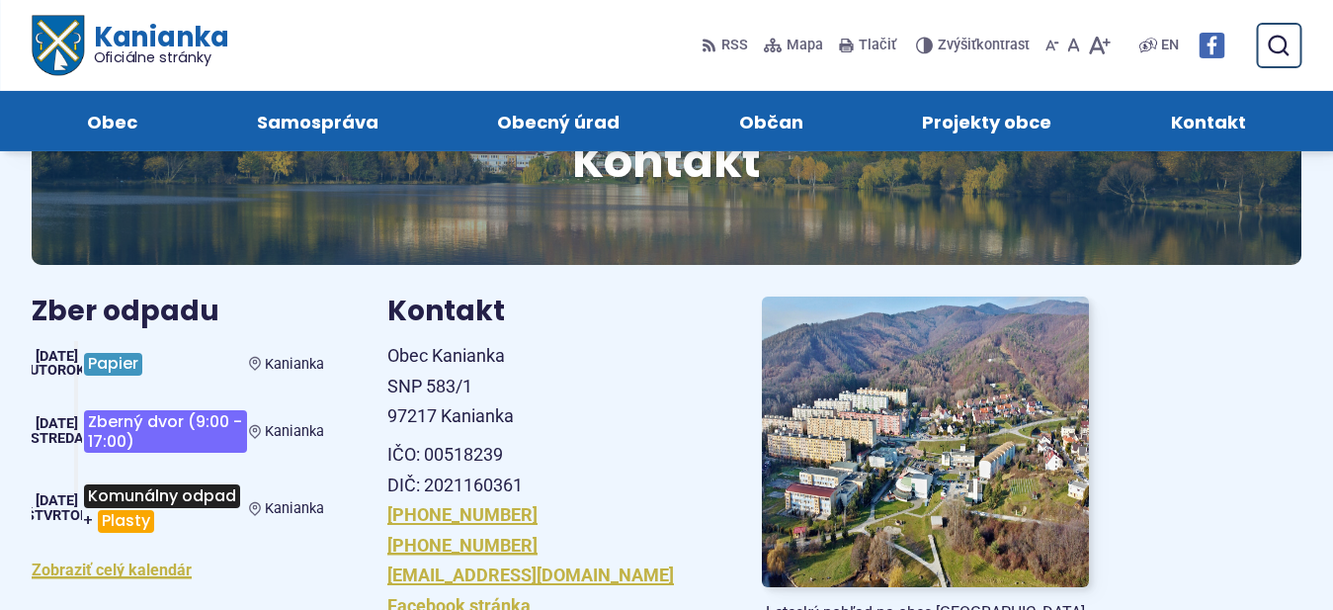
scroll to position [101, 0]
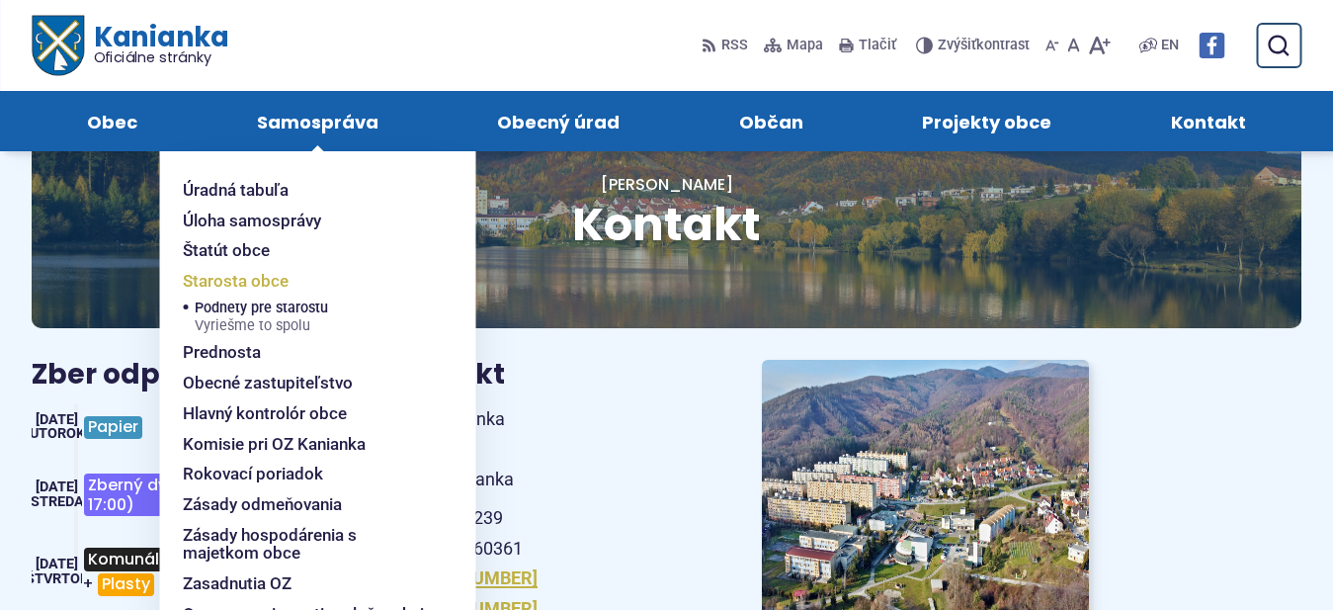
click at [257, 284] on span "Starosta obce" at bounding box center [236, 281] width 106 height 31
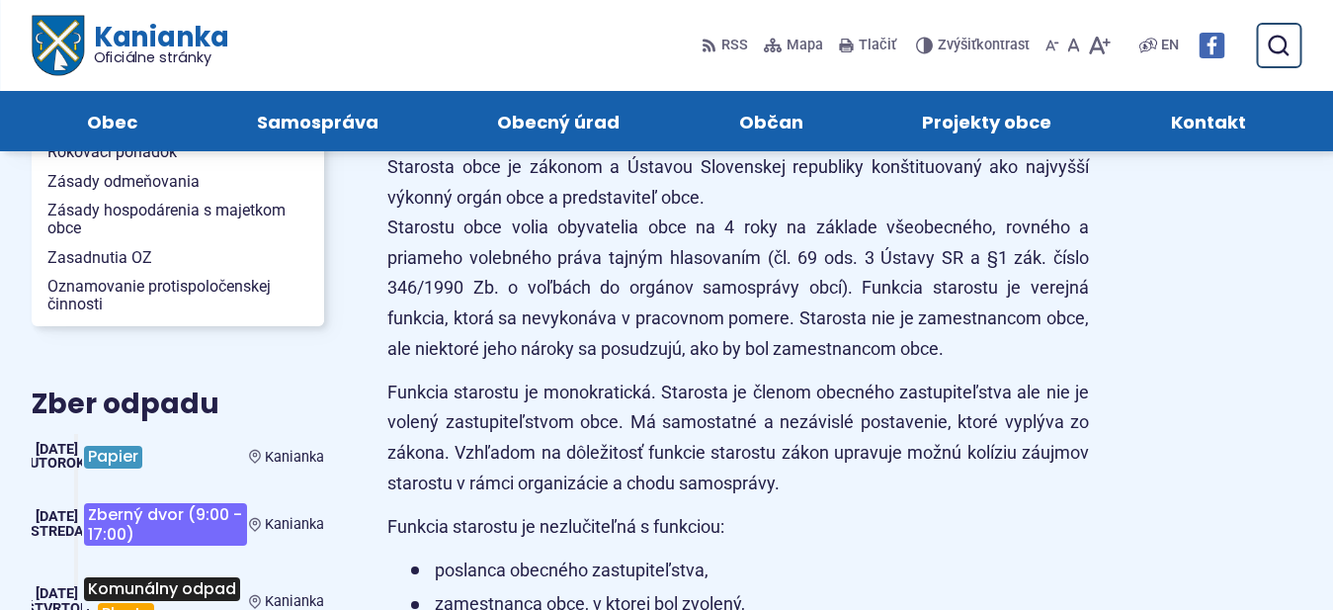
scroll to position [504, 0]
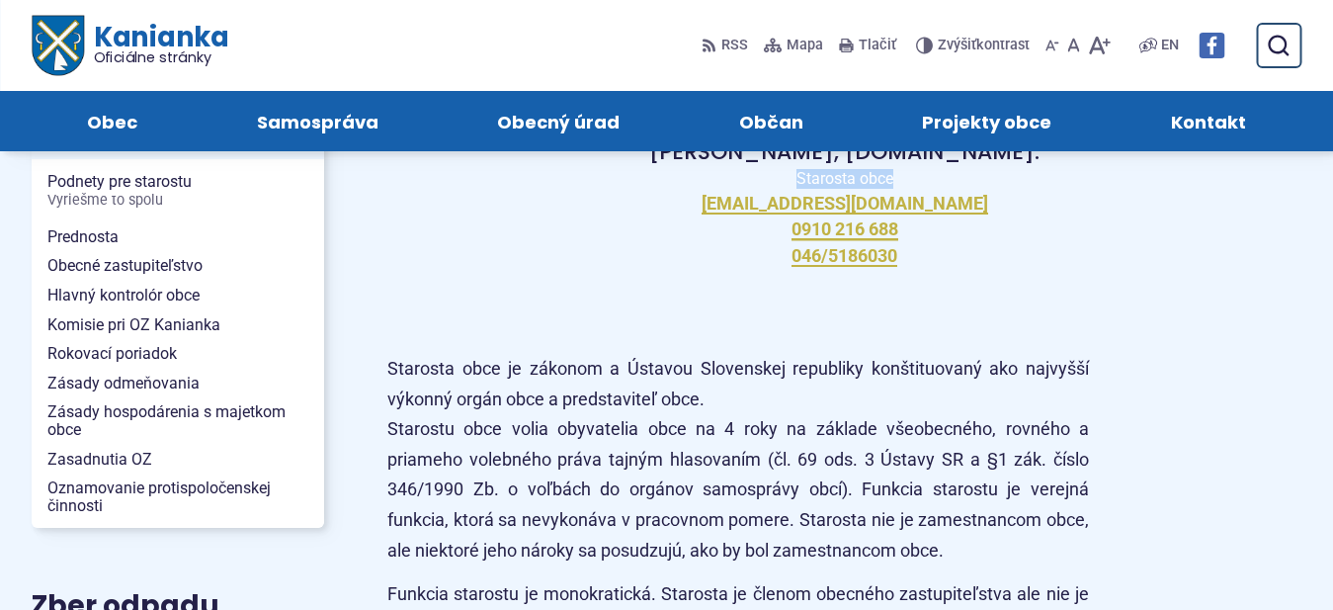
drag, startPoint x: 748, startPoint y: 207, endPoint x: 975, endPoint y: 211, distance: 227.2
click at [975, 211] on div "[PERSON_NAME], [DOMAIN_NAME]. Starosta obce [EMAIL_ADDRESS][DOMAIN_NAME] 0910 2…" at bounding box center [844, 126] width 914 height 328
click at [966, 213] on div "[PERSON_NAME], [DOMAIN_NAME]. Starosta obce [EMAIL_ADDRESS][DOMAIN_NAME] 0910 2…" at bounding box center [844, 126] width 914 height 328
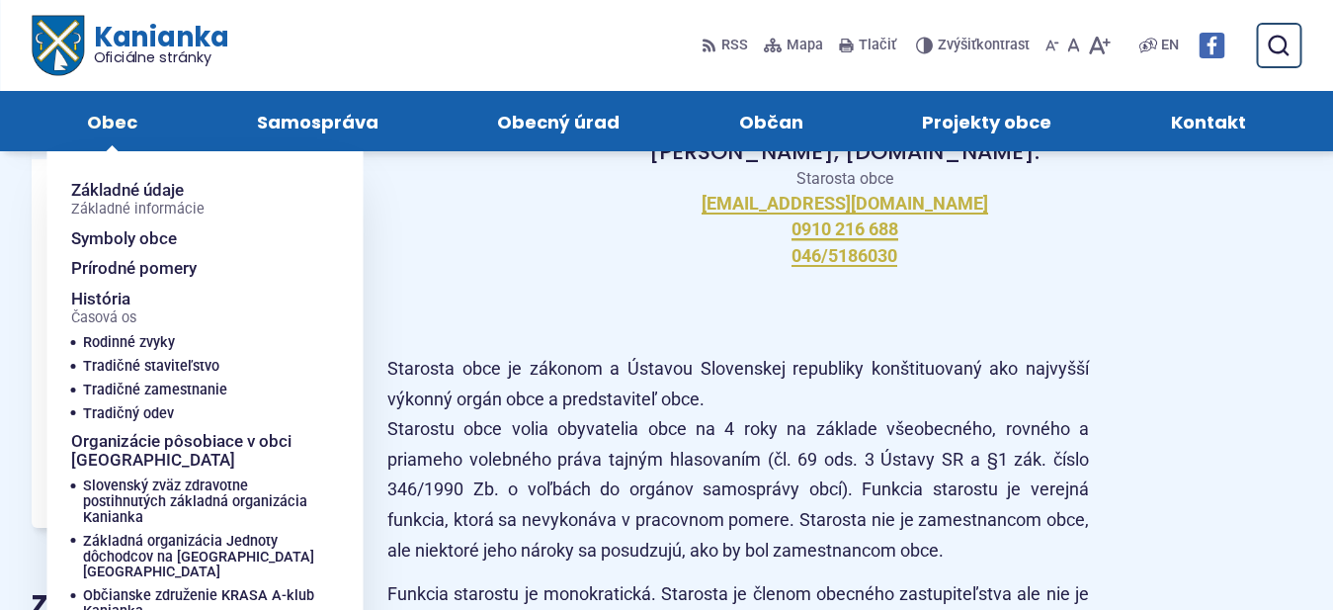
scroll to position [302, 0]
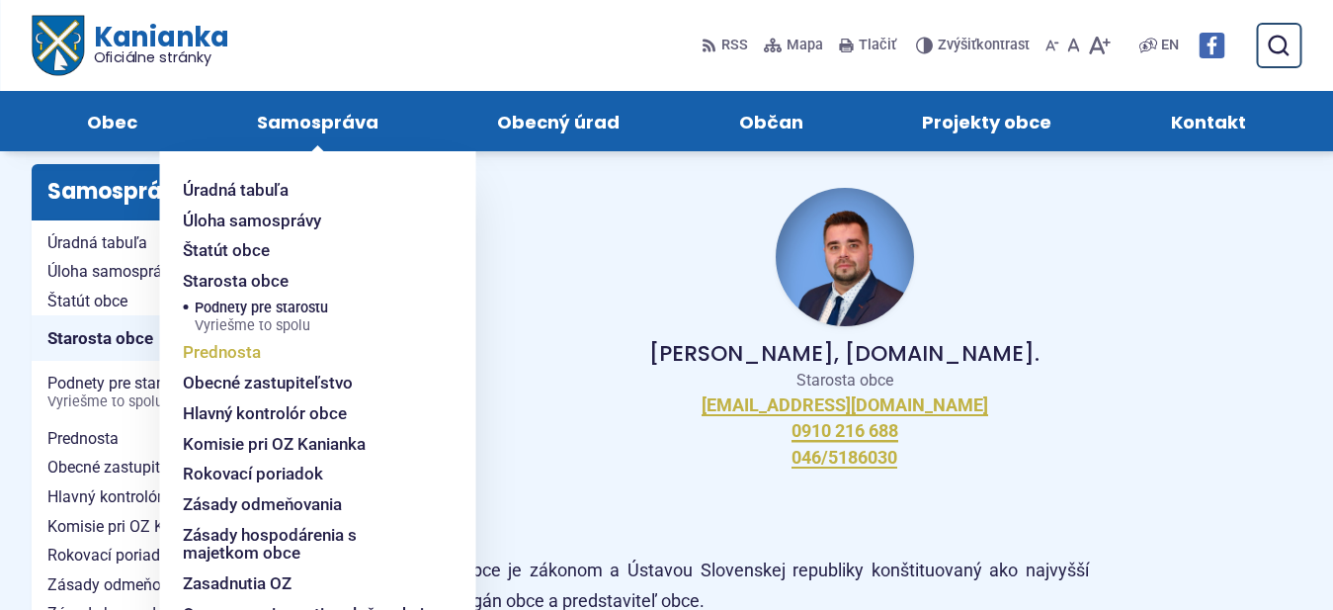
click at [249, 355] on span "Prednosta" at bounding box center [222, 352] width 78 height 31
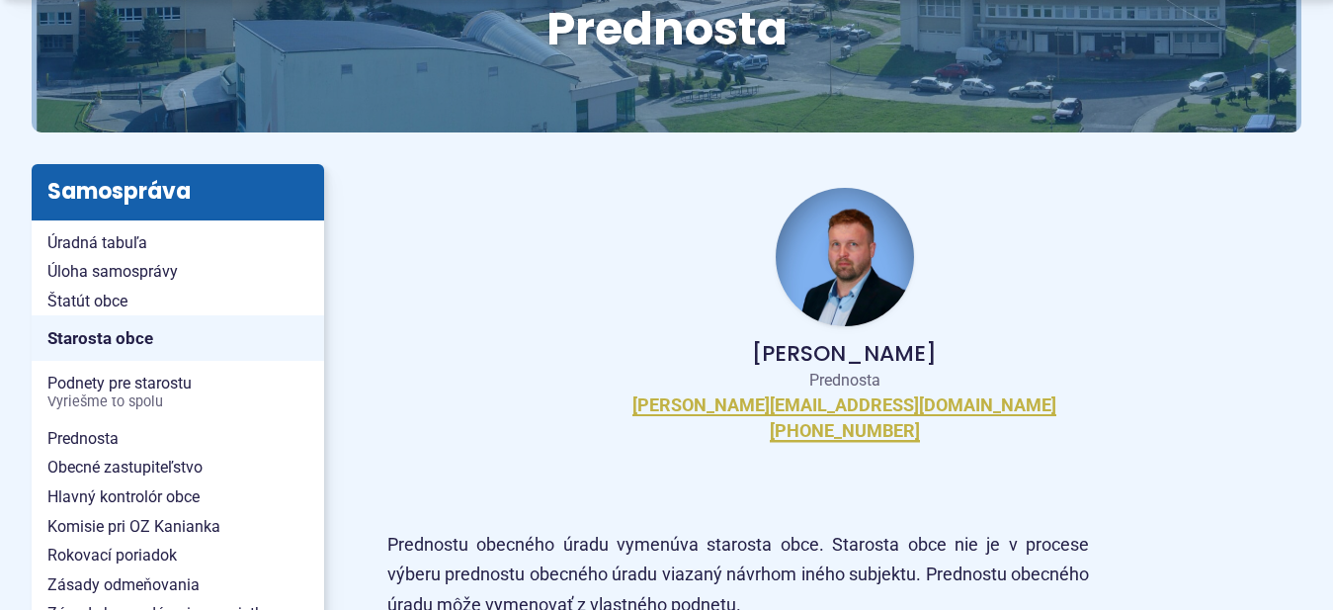
scroll to position [302, 0]
drag, startPoint x: 953, startPoint y: 403, endPoint x: 933, endPoint y: 404, distance: 20.8
click at [933, 404] on div "Ing. Martin Badák Prednosta m.badak@kanianka.sk +421 (0)940 647 970" at bounding box center [844, 314] width 914 height 301
copy div "m.badak@kanianka.sk"
